Goal: Task Accomplishment & Management: Complete application form

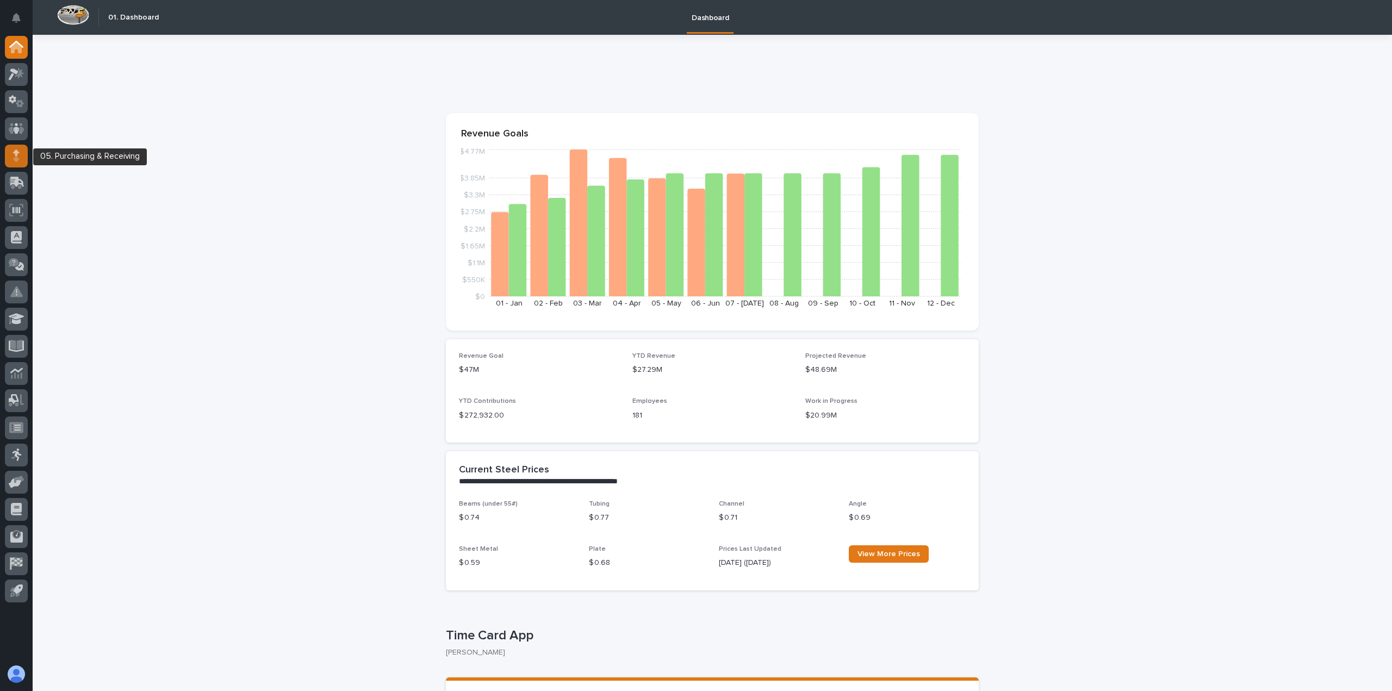
click at [14, 164] on div at bounding box center [16, 156] width 23 height 23
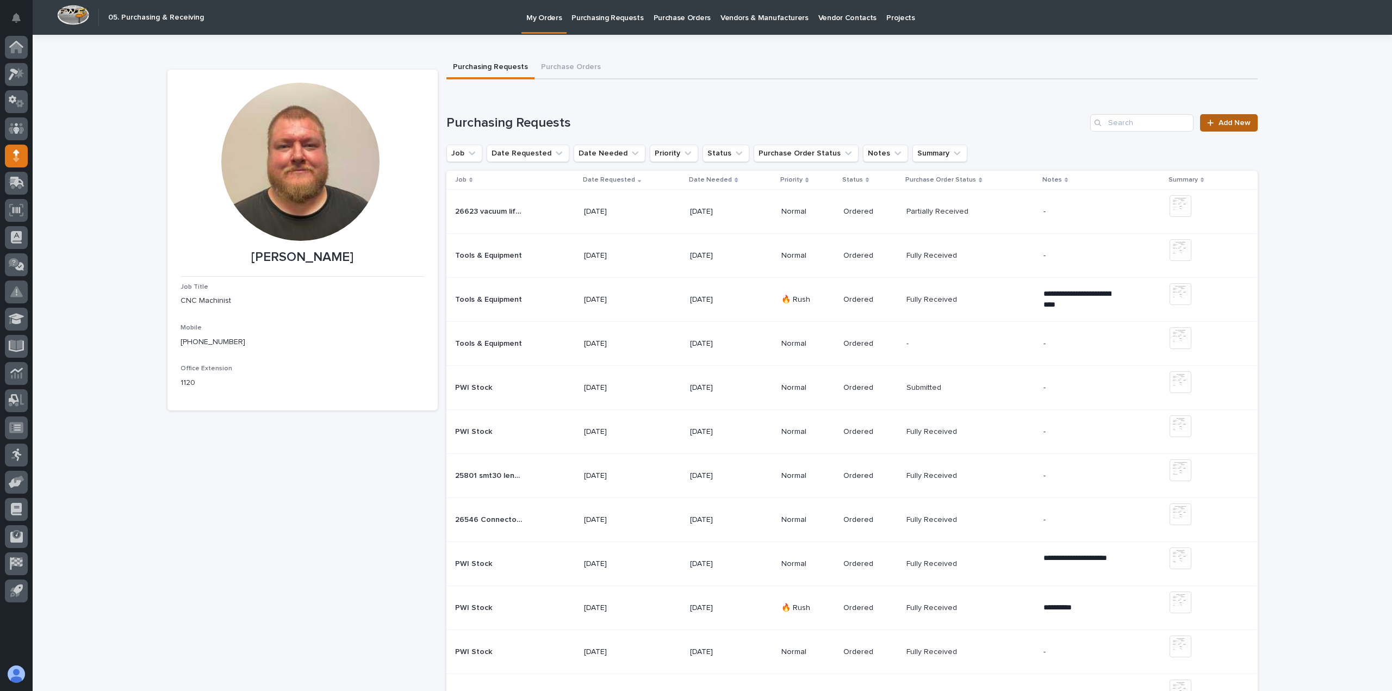
click at [1234, 119] on link "Add New" at bounding box center [1228, 122] width 57 height 17
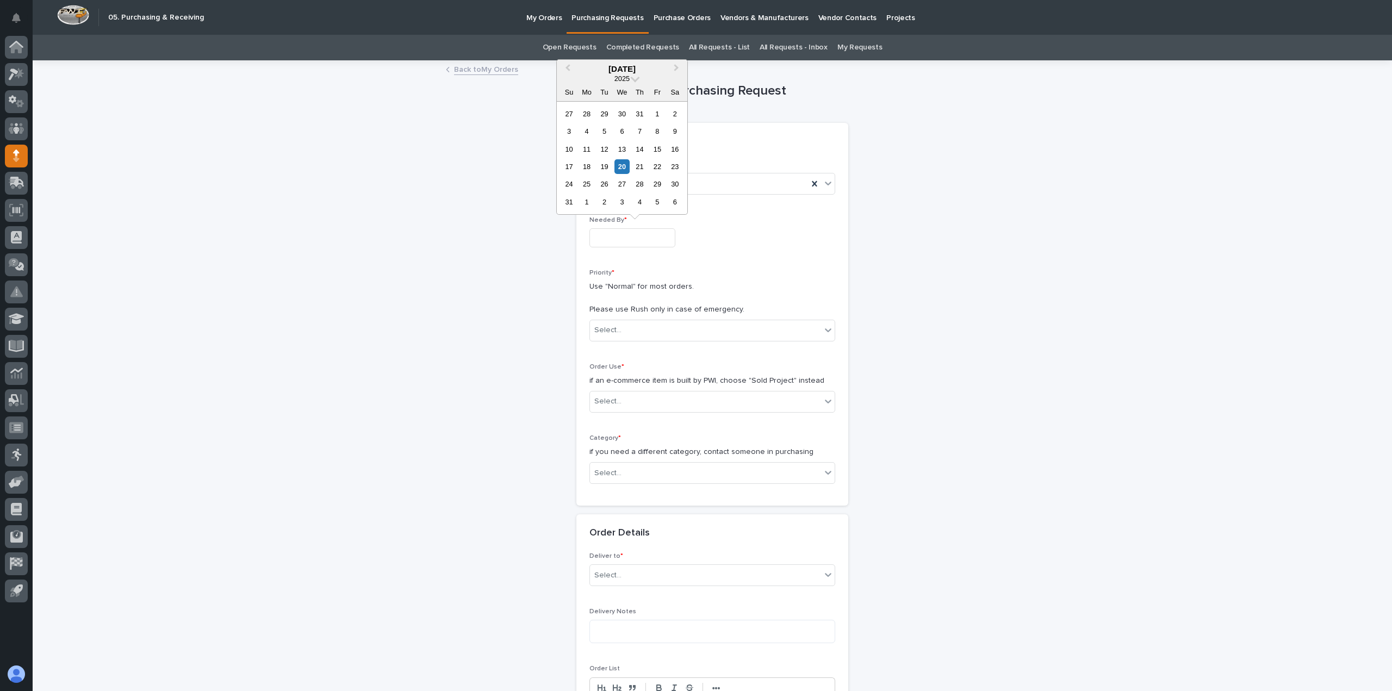
click at [666, 233] on input "text" at bounding box center [632, 237] width 86 height 19
click at [641, 166] on div "21" at bounding box center [639, 166] width 15 height 15
type input "**********"
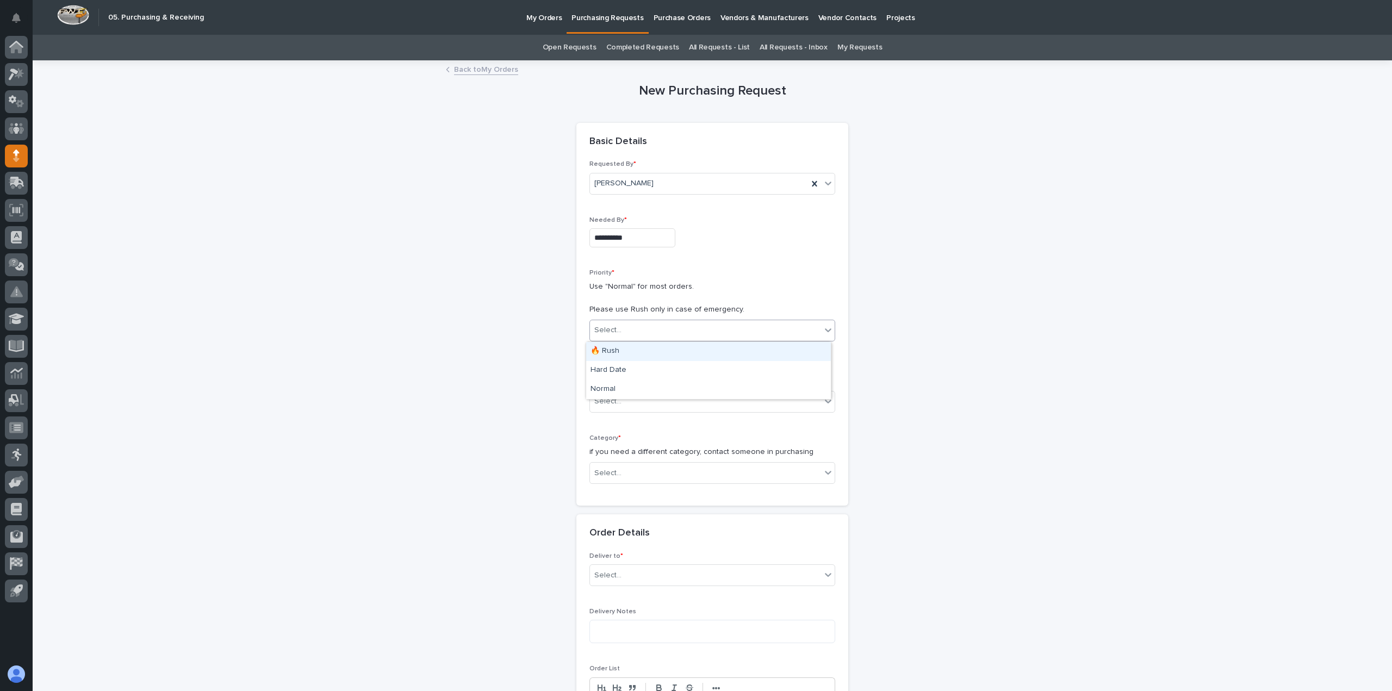
click at [637, 340] on div "Select..." at bounding box center [712, 331] width 246 height 22
click at [621, 386] on div "Normal" at bounding box center [708, 389] width 245 height 19
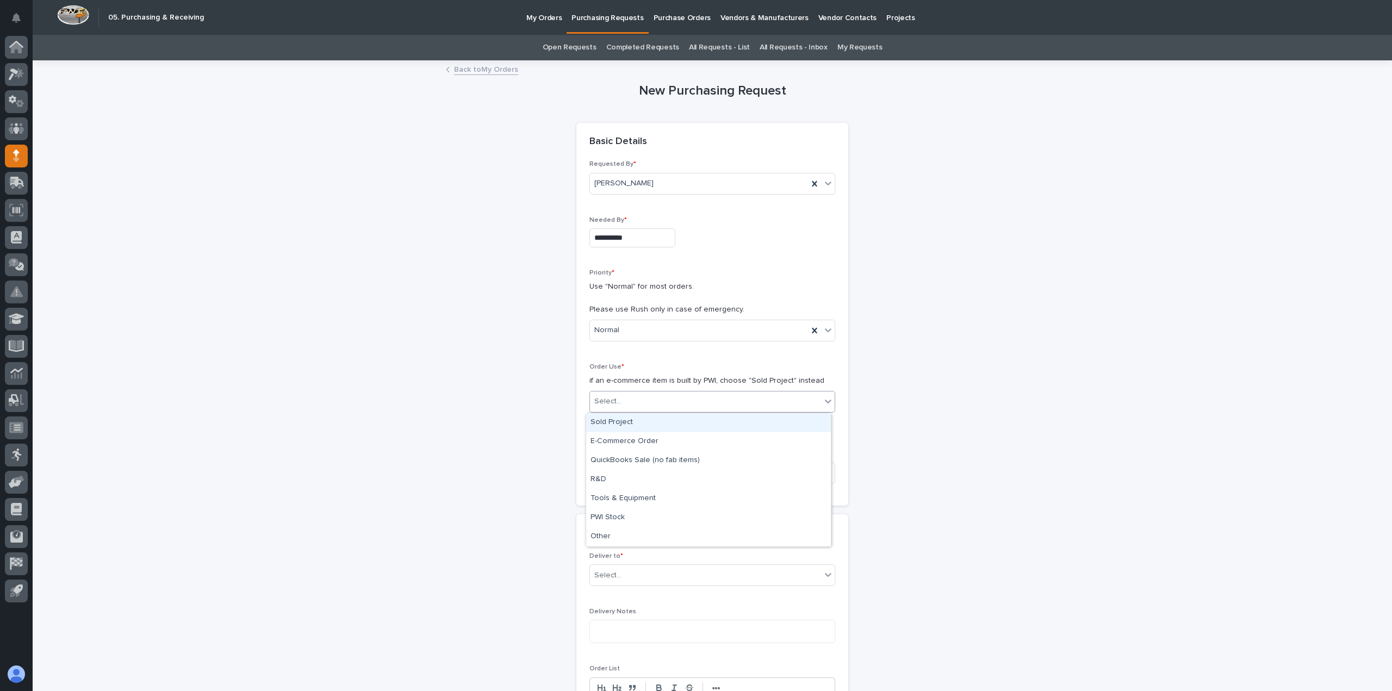
click at [626, 403] on div "Select..." at bounding box center [705, 401] width 231 height 18
click at [619, 501] on div "Tools & Equipment" at bounding box center [708, 498] width 245 height 19
click at [621, 474] on div "Select..." at bounding box center [705, 473] width 231 height 18
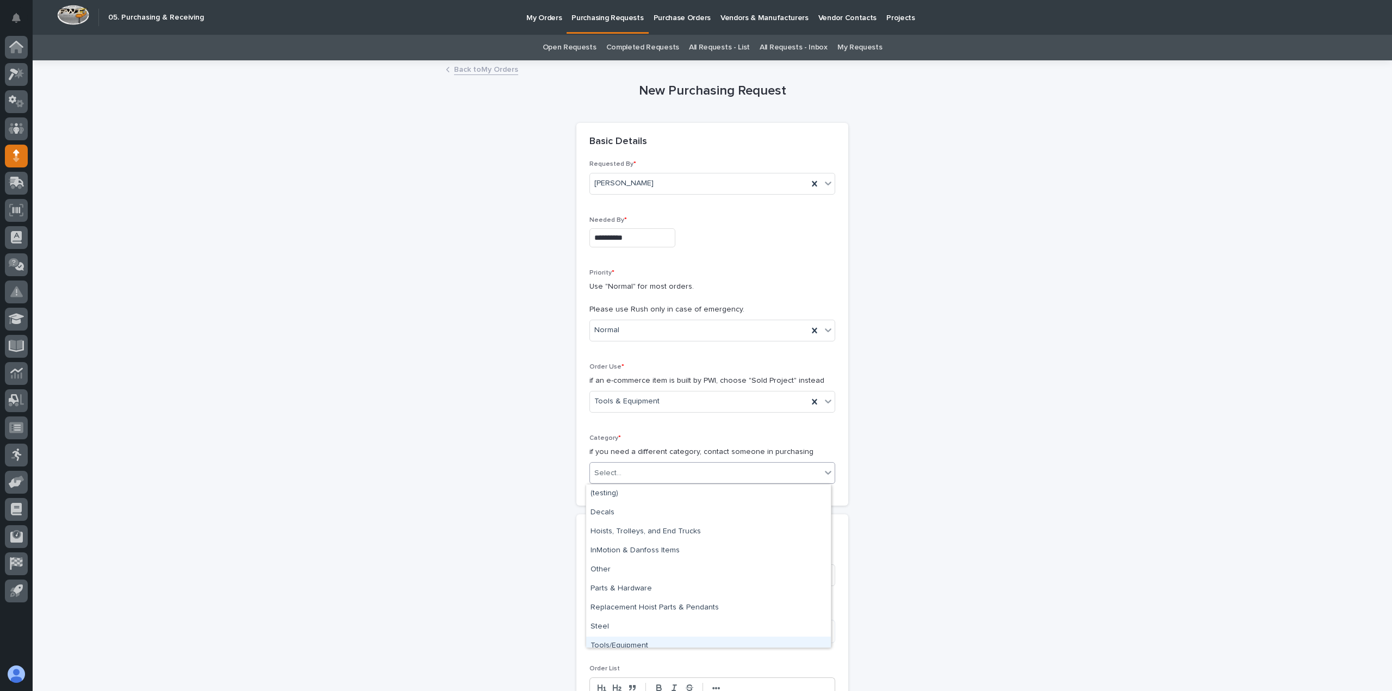
click at [621, 638] on div "Tools/Equipment" at bounding box center [708, 646] width 245 height 19
click at [640, 580] on div "Select..." at bounding box center [705, 575] width 231 height 18
click at [621, 596] on div "PWI" at bounding box center [708, 596] width 245 height 19
click at [613, 621] on textarea at bounding box center [712, 631] width 246 height 23
type textarea "****"
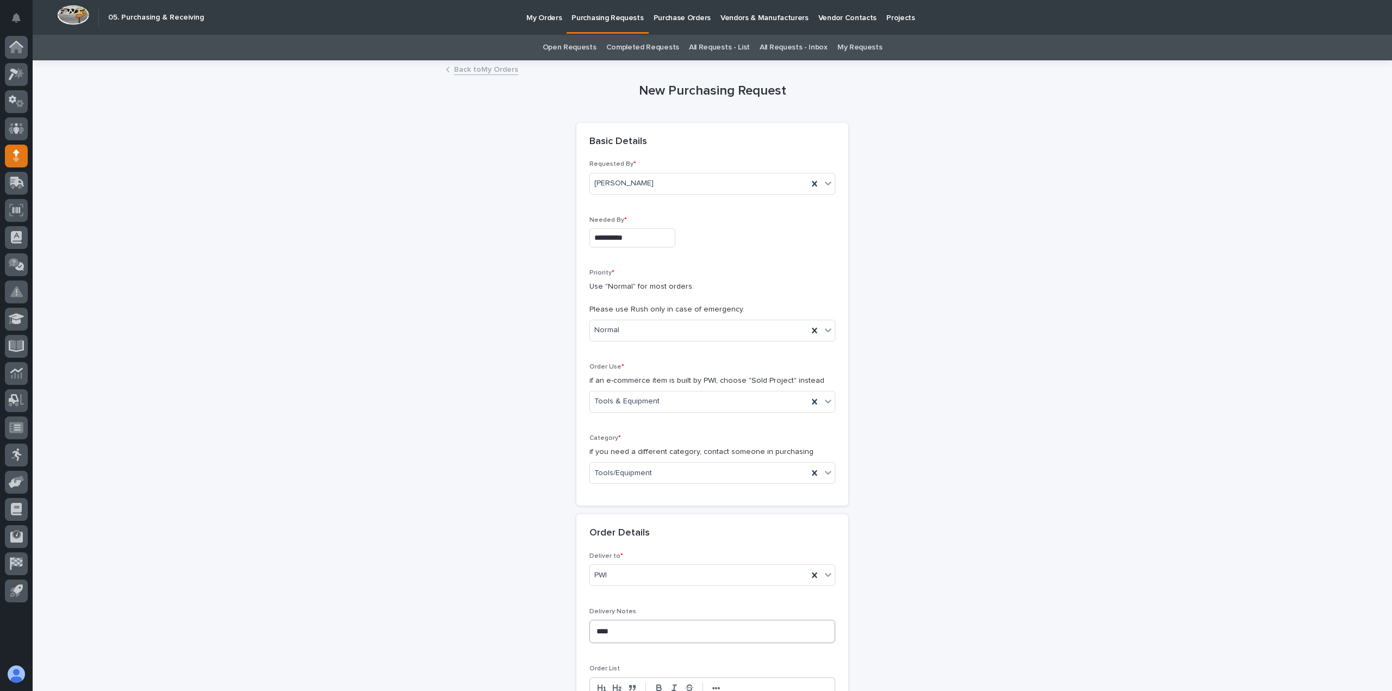
scroll to position [364, 0]
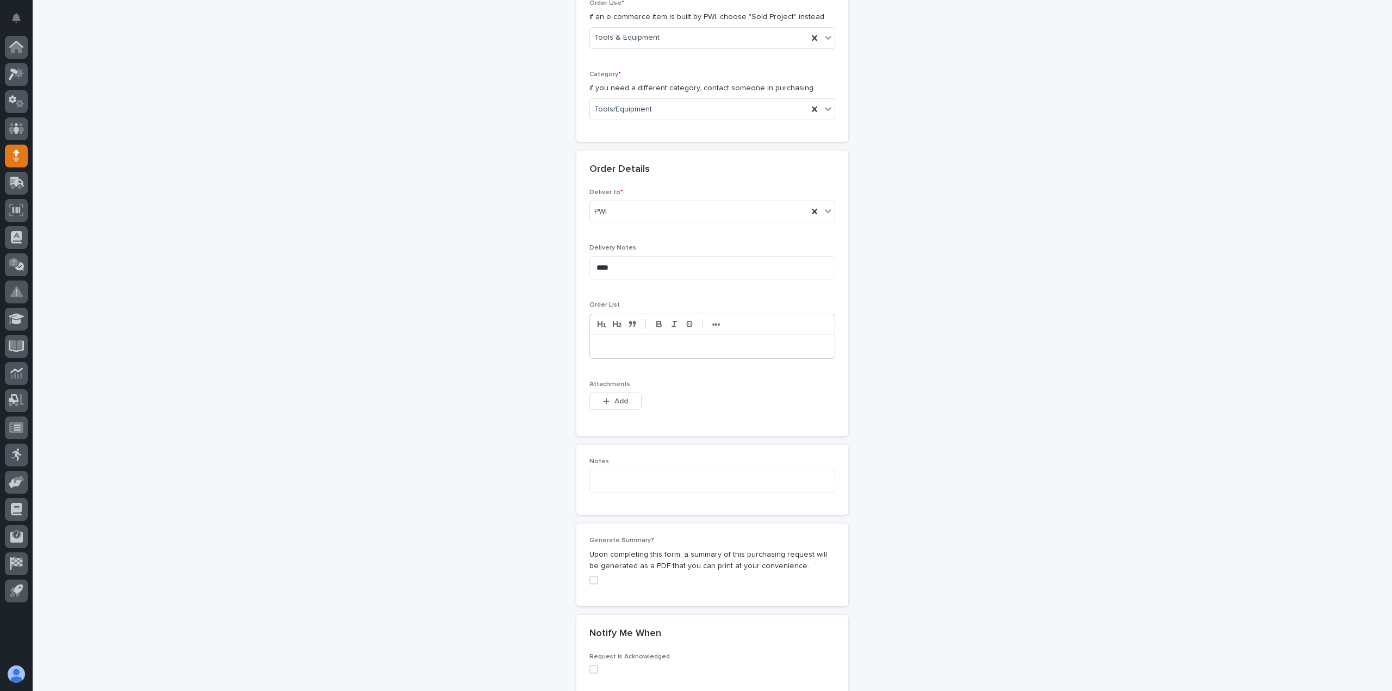
click at [682, 344] on p at bounding box center [712, 346] width 228 height 11
paste div
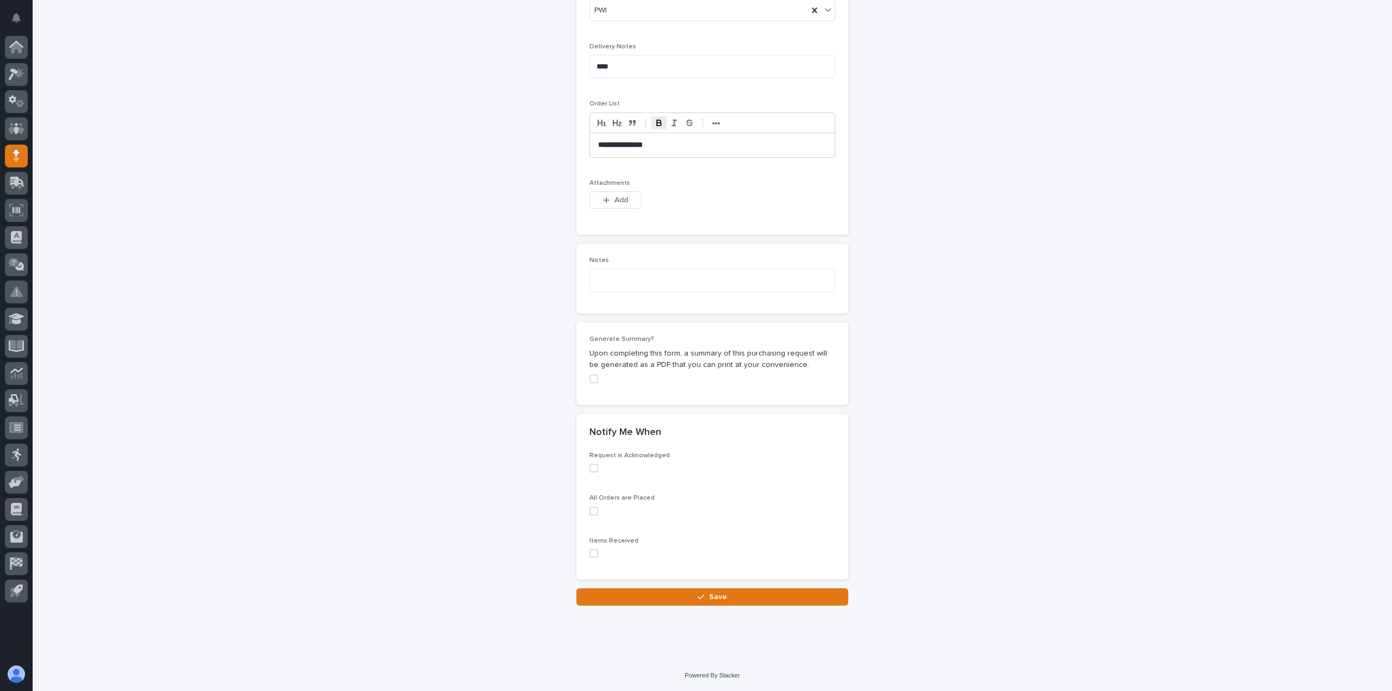
click at [592, 472] on span at bounding box center [593, 468] width 9 height 9
click at [589, 507] on span at bounding box center [593, 511] width 9 height 9
click at [592, 552] on span at bounding box center [593, 553] width 9 height 9
click at [653, 599] on button "Save" at bounding box center [712, 596] width 272 height 17
